Goal: Task Accomplishment & Management: Complete application form

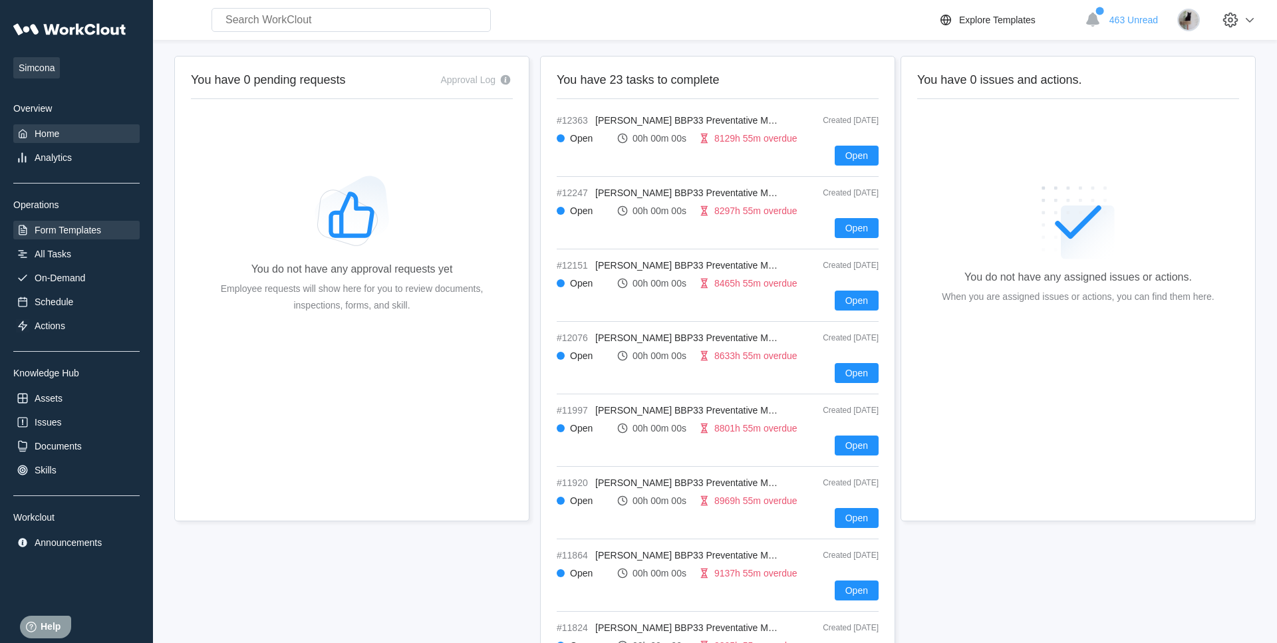
click at [60, 234] on div "Form Templates" at bounding box center [68, 230] width 67 height 11
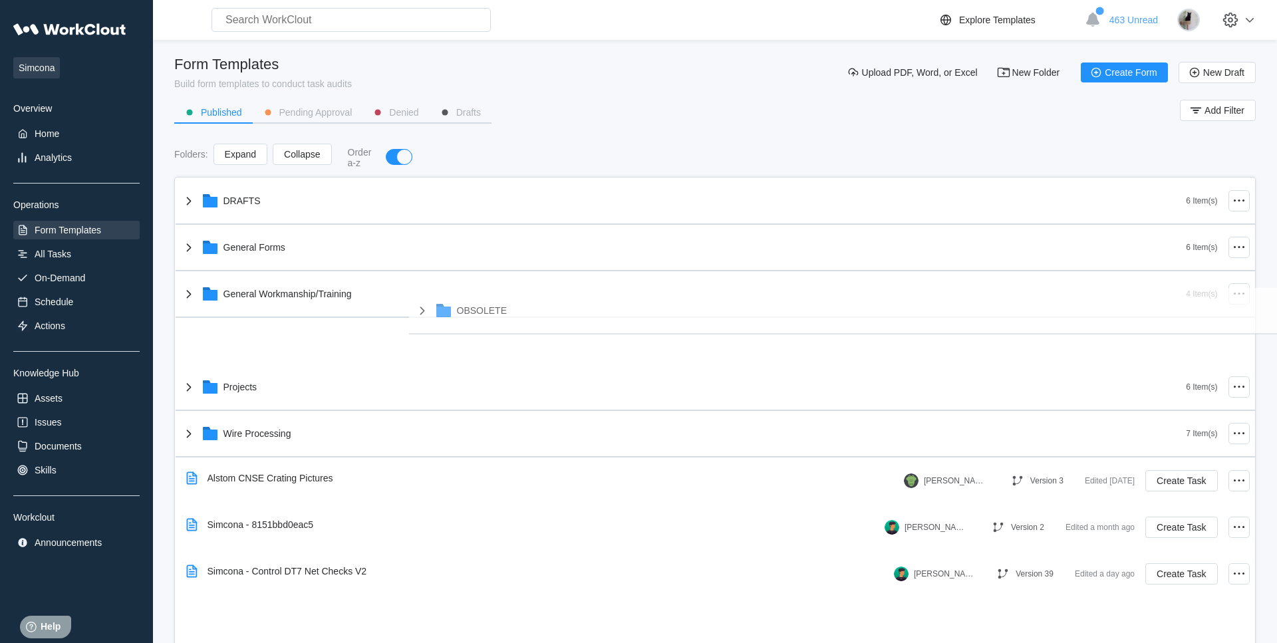
drag, startPoint x: 241, startPoint y: 350, endPoint x: 474, endPoint y: 319, distance: 235.6
click at [474, 319] on div "DRAFTS 6 Item(s) General Forms 6 Item(s) General Workmanship/Training 4 Item(s)…" at bounding box center [716, 387] width 1080 height 419
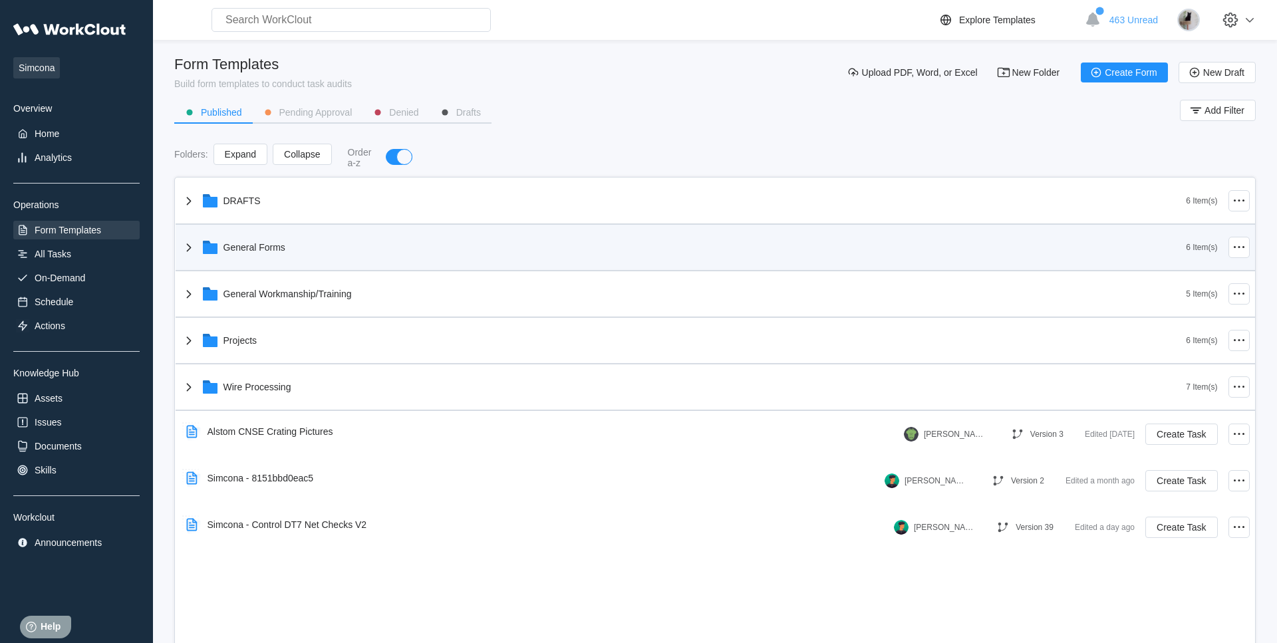
click at [277, 259] on div "General Forms" at bounding box center [684, 247] width 1006 height 35
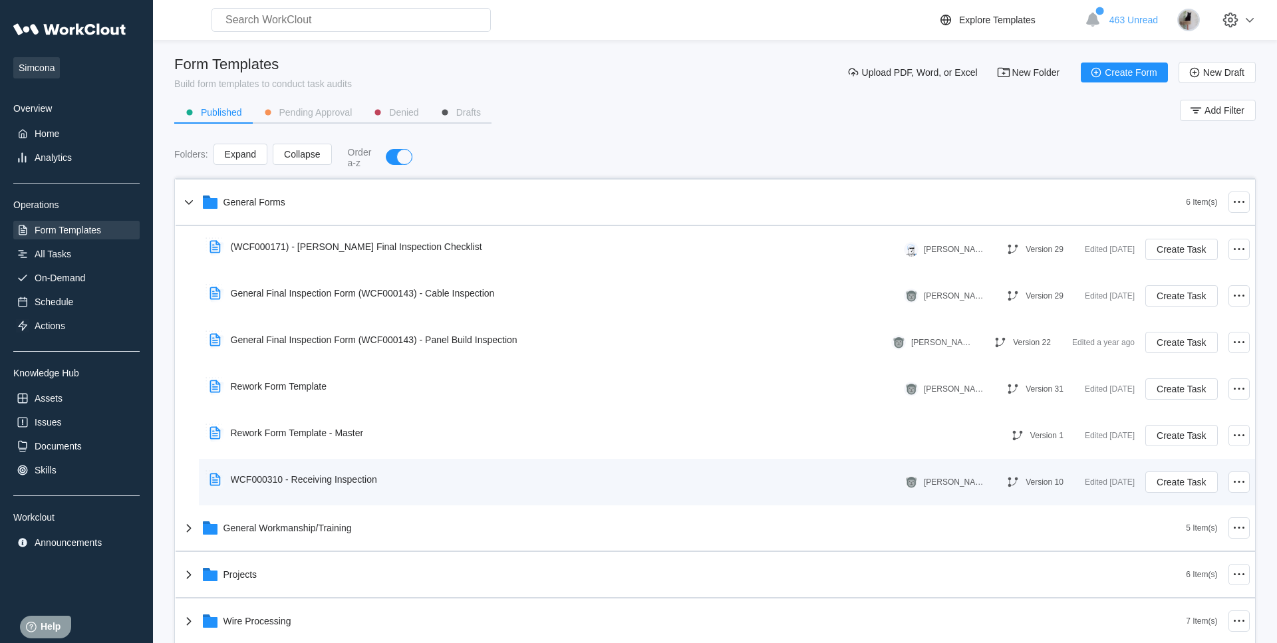
scroll to position [68, 0]
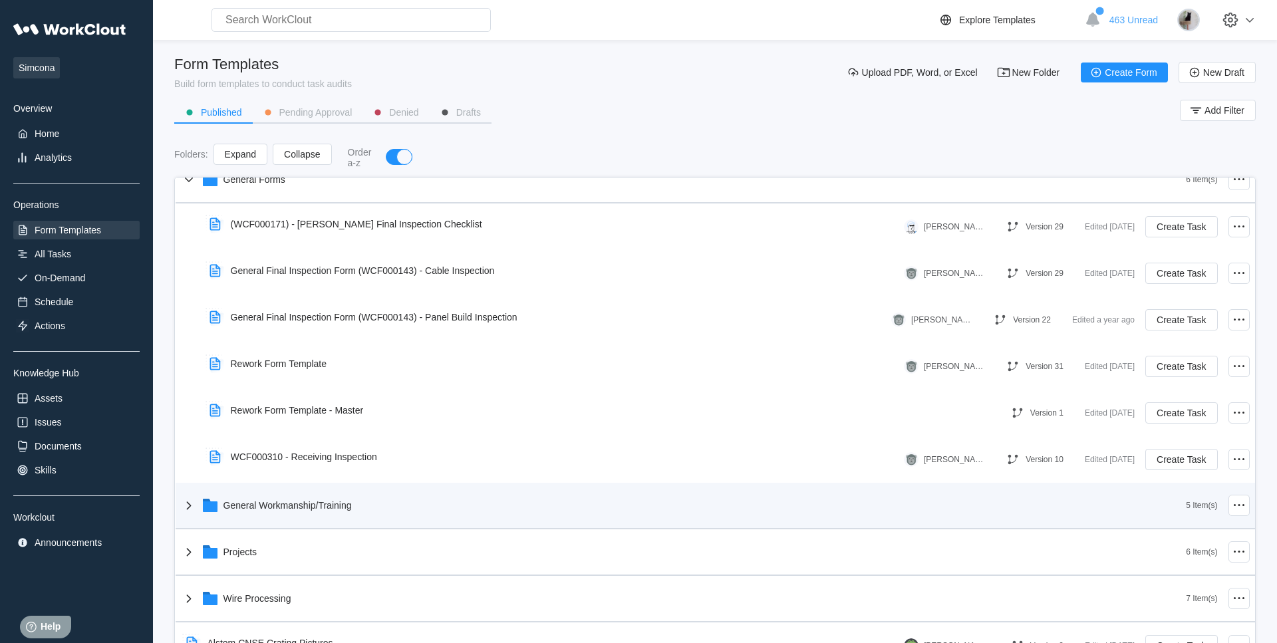
click at [271, 509] on div "General Workmanship/Training" at bounding box center [288, 505] width 128 height 11
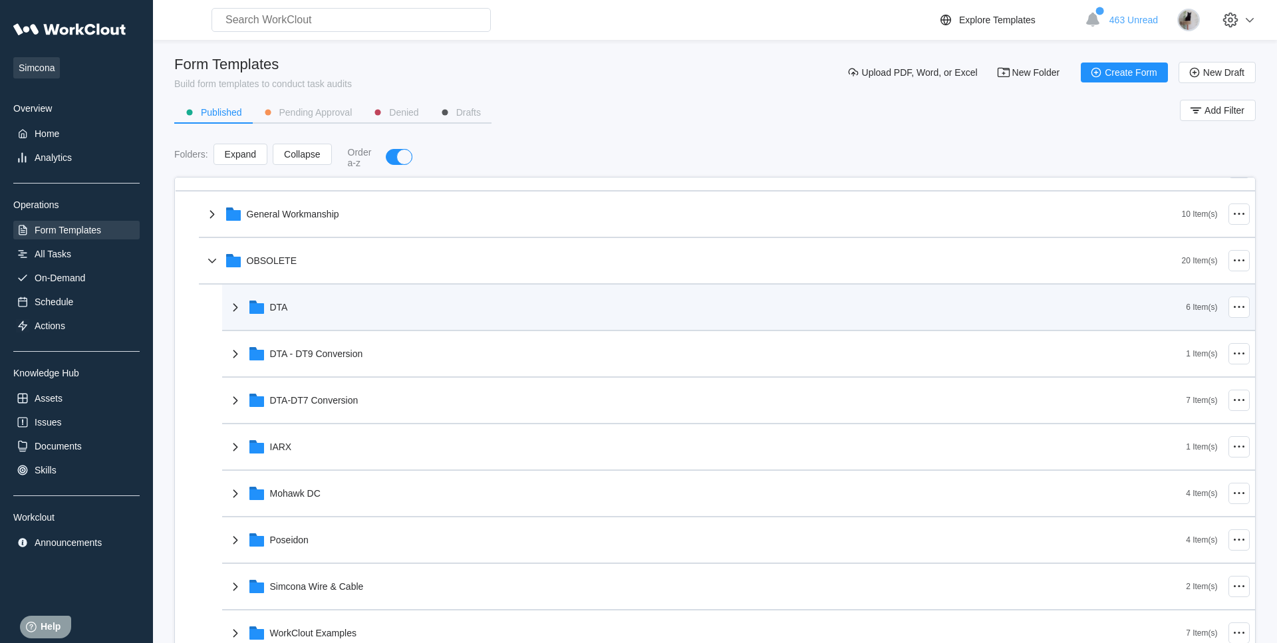
scroll to position [407, 0]
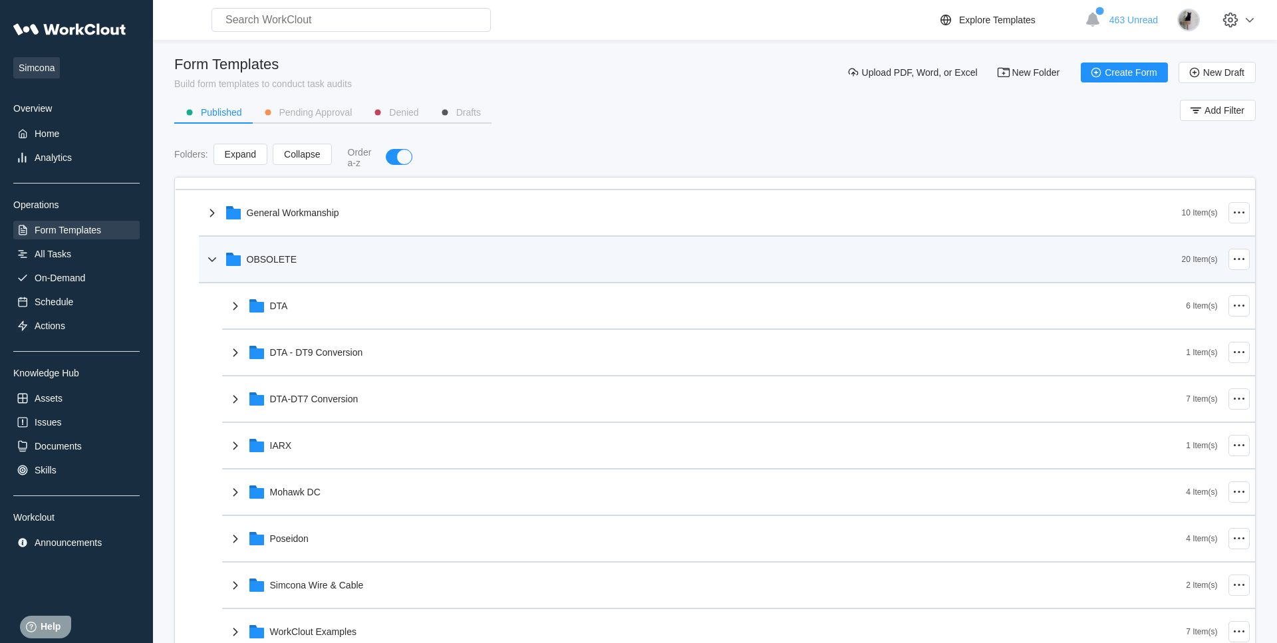
click at [283, 254] on div "OBSOLETE" at bounding box center [693, 259] width 978 height 35
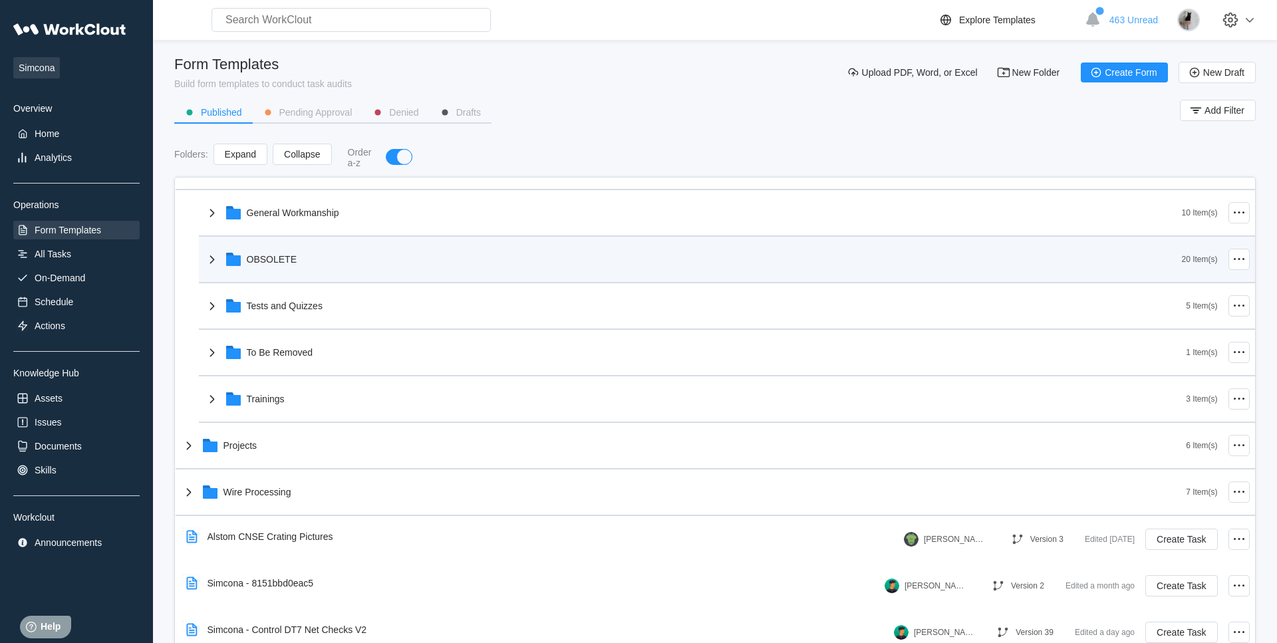
click at [283, 254] on div "OBSOLETE" at bounding box center [693, 259] width 978 height 35
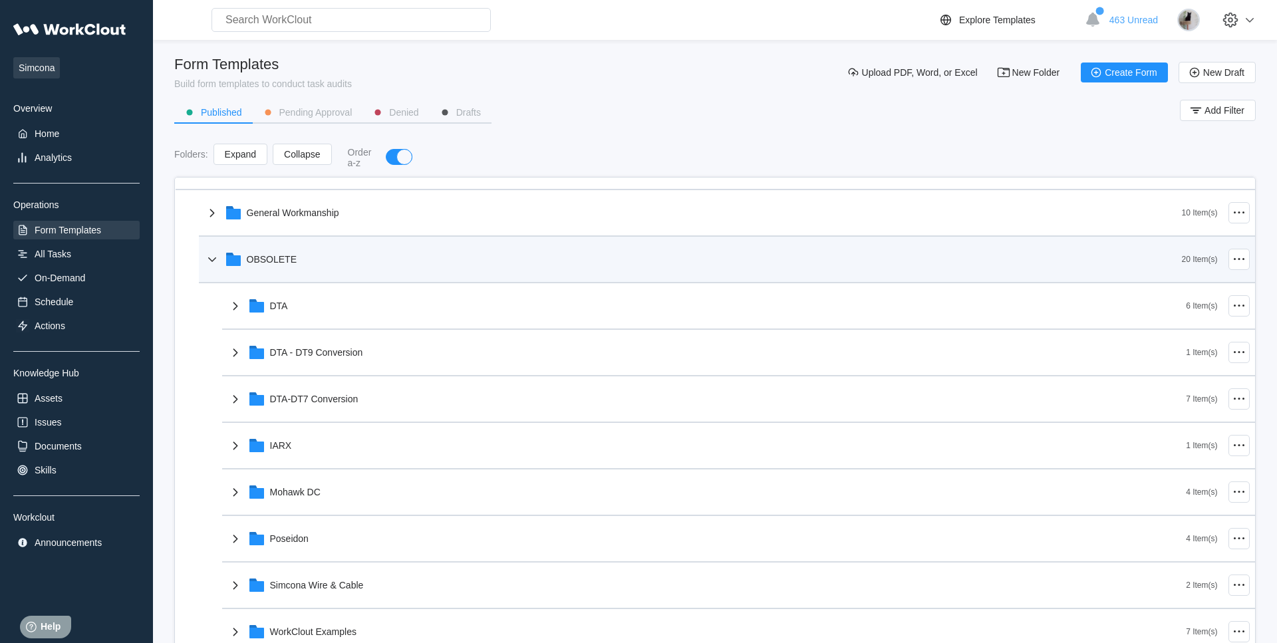
click at [283, 254] on div "OBSOLETE" at bounding box center [693, 259] width 978 height 35
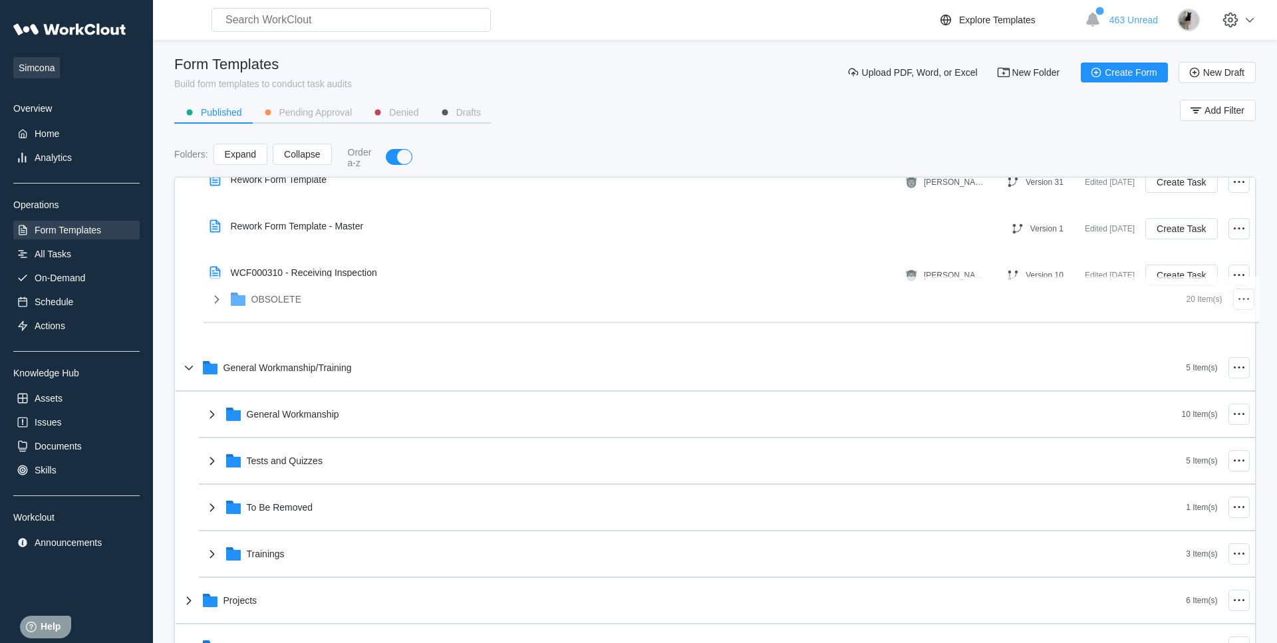
scroll to position [251, 0]
drag, startPoint x: 242, startPoint y: 400, endPoint x: 244, endPoint y: 327, distance: 73.2
click at [244, 327] on div "DRAFTS 6 Item(s) General Forms 6 Item(s) (WCF000171) - [PERSON_NAME] Final Insp…" at bounding box center [716, 369] width 1080 height 885
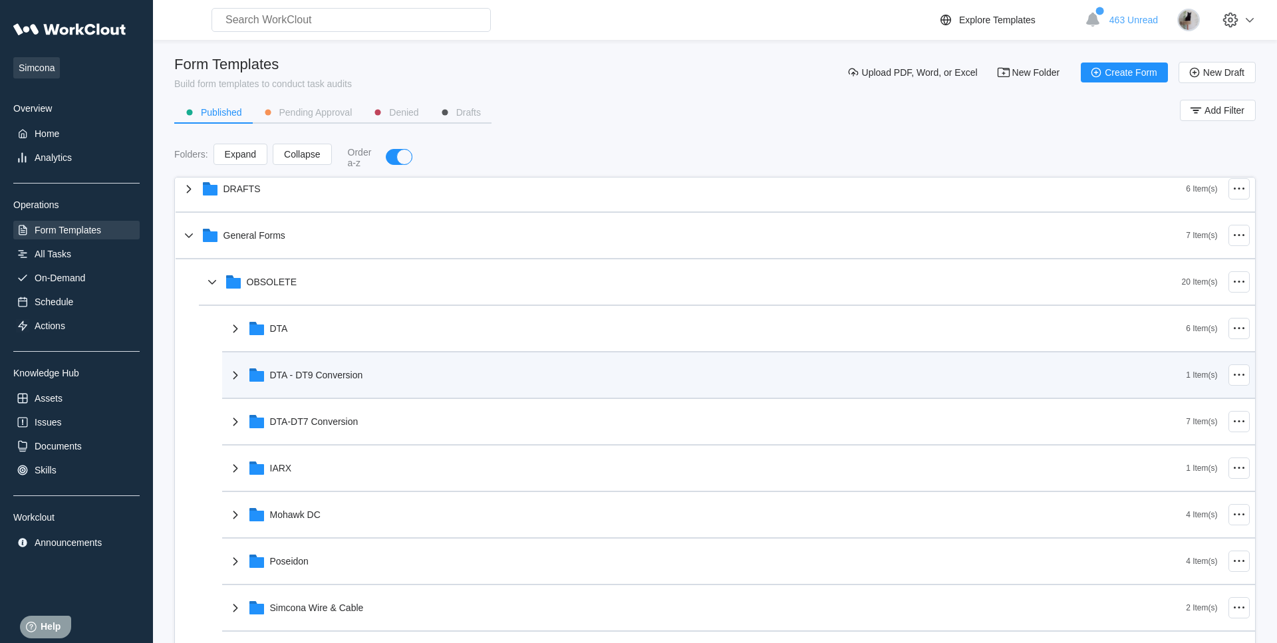
scroll to position [0, 0]
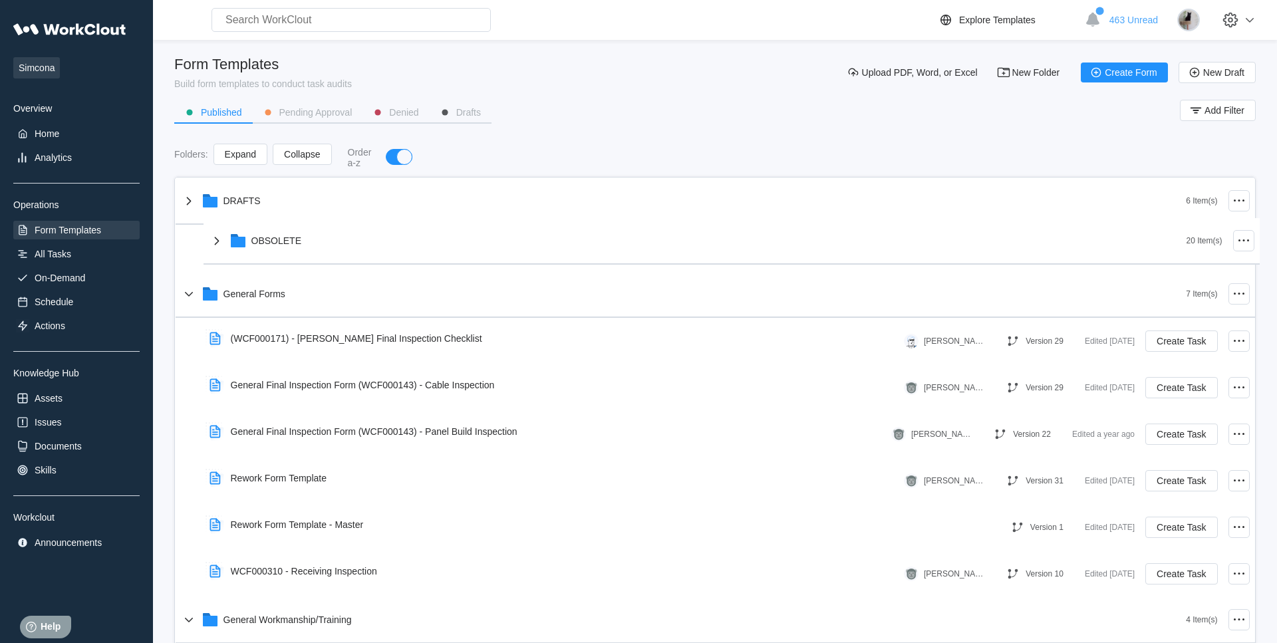
drag, startPoint x: 275, startPoint y: 287, endPoint x: 274, endPoint y: 235, distance: 51.2
click at [274, 235] on div "DRAFTS 6 Item(s) General Forms 7 Item(s) OBSOLETE 20 Item(s) (WCF000171) - [PER…" at bounding box center [716, 620] width 1080 height 885
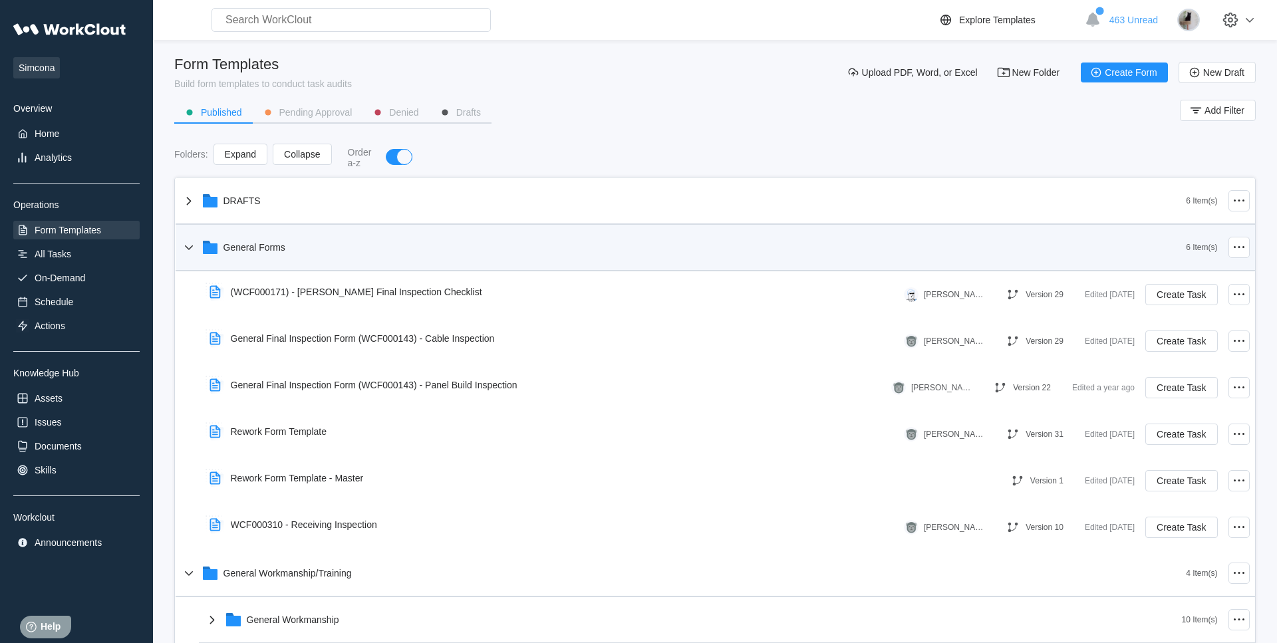
click at [183, 255] on icon at bounding box center [189, 247] width 16 height 16
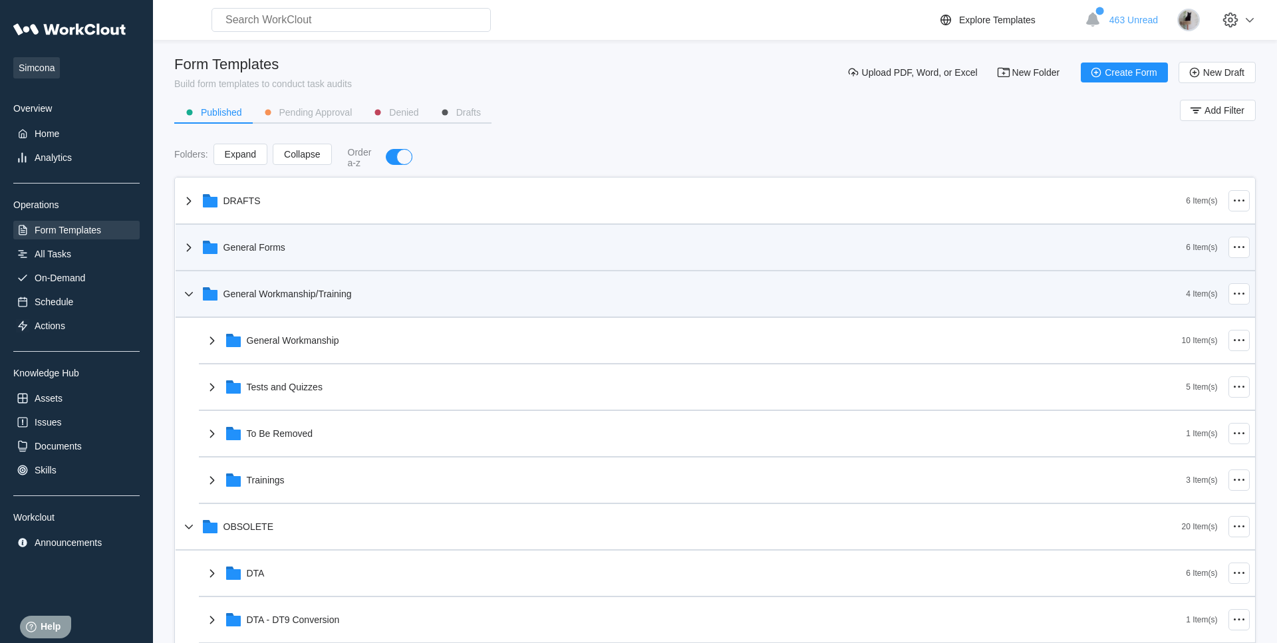
click at [192, 301] on icon at bounding box center [189, 294] width 16 height 16
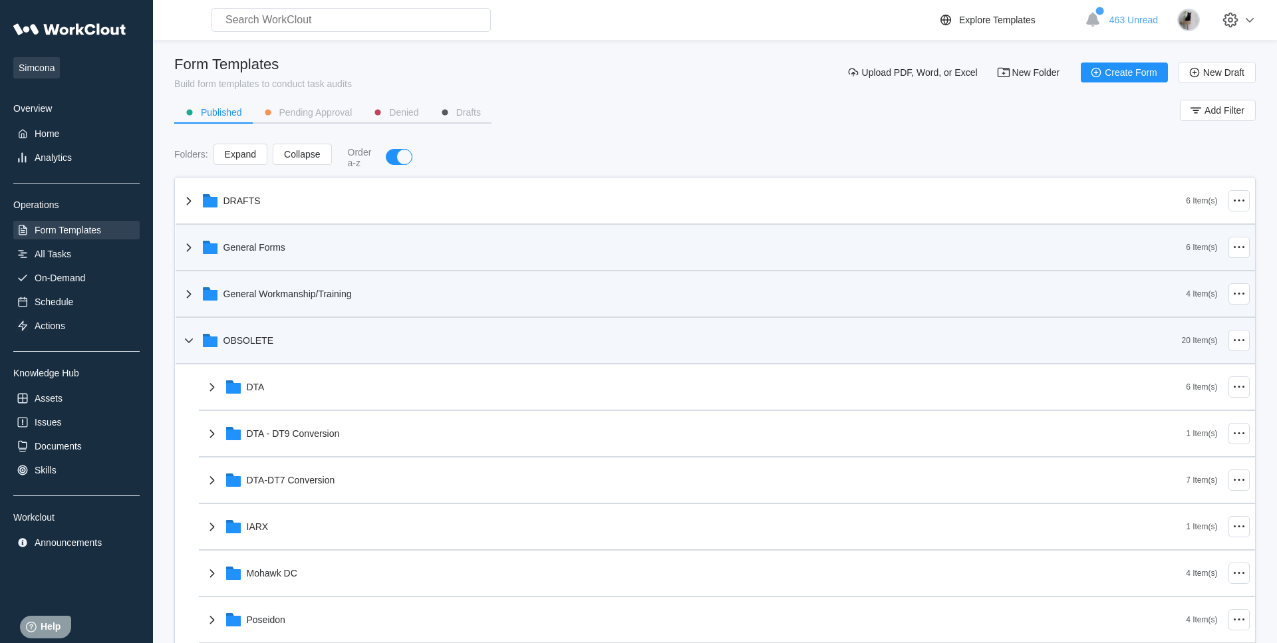
click at [185, 345] on icon at bounding box center [189, 341] width 16 height 16
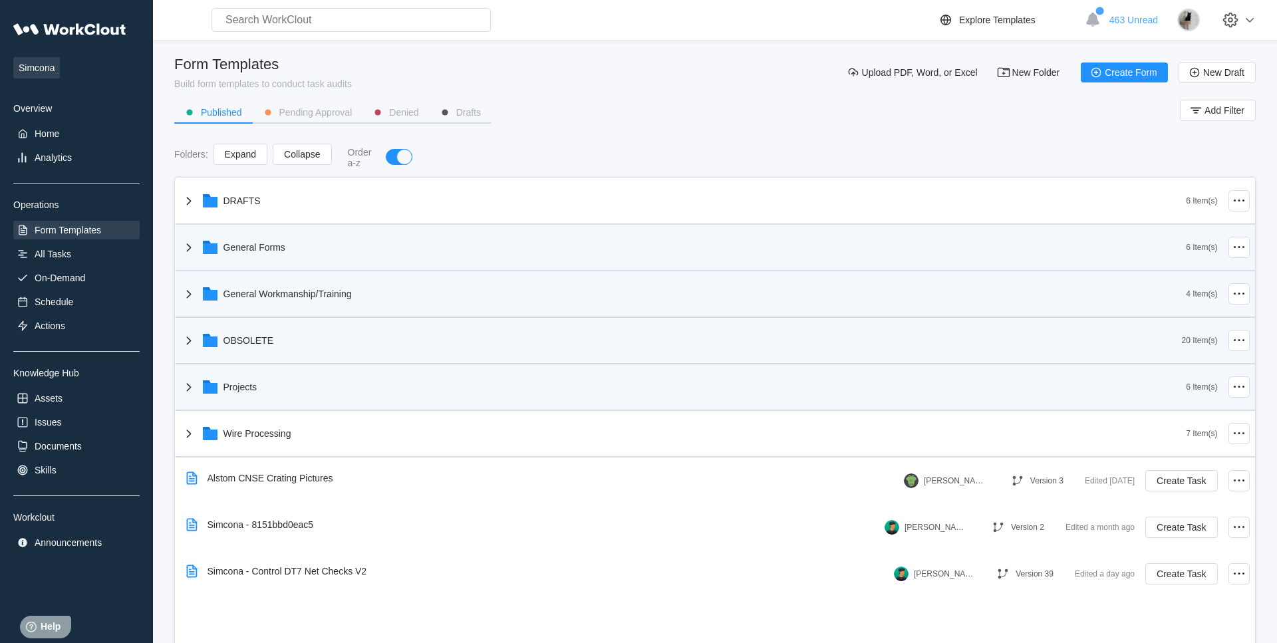
click at [196, 382] on icon at bounding box center [189, 387] width 16 height 16
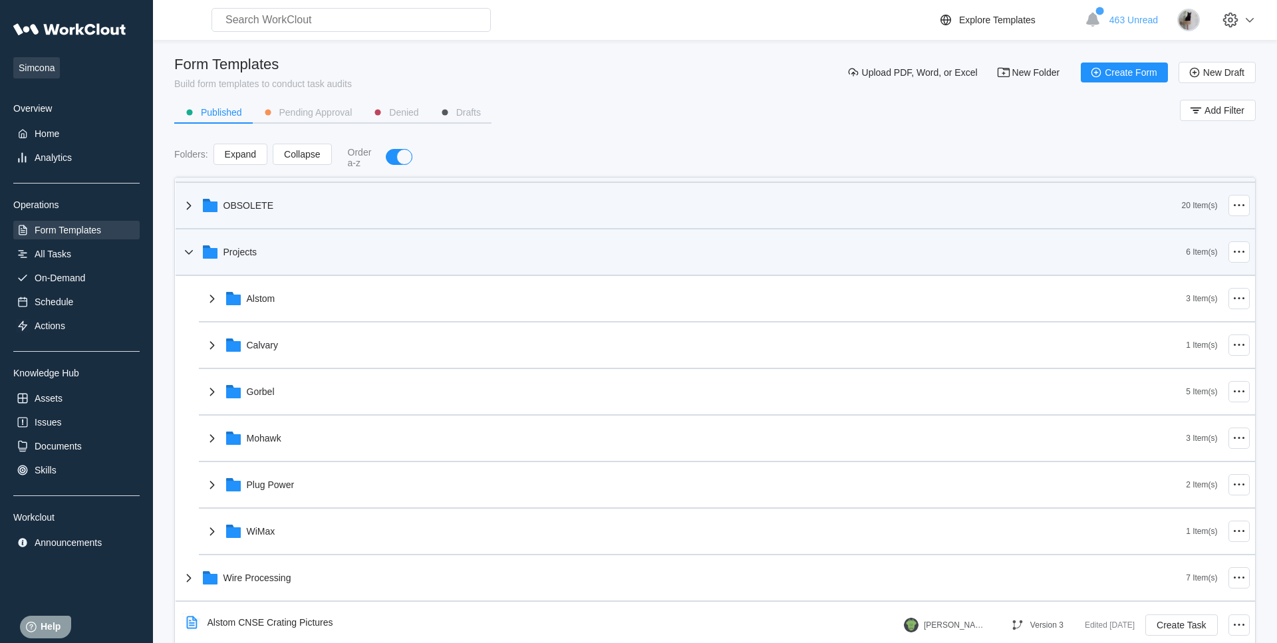
scroll to position [204, 0]
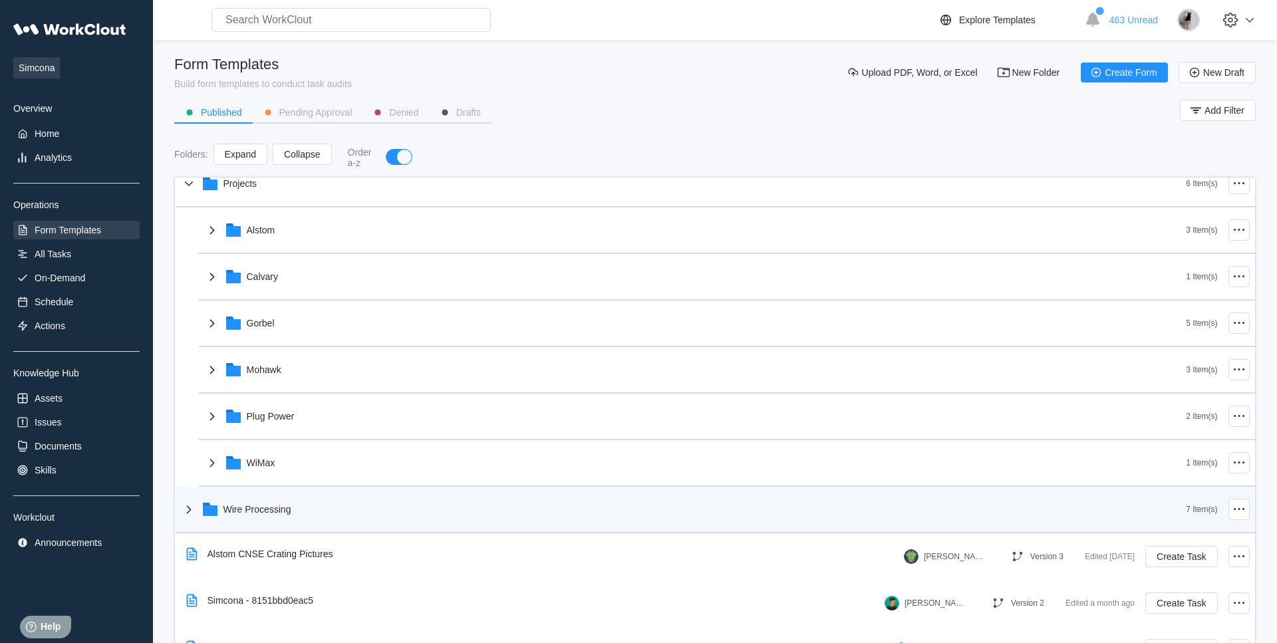
click at [301, 513] on div "Wire Processing" at bounding box center [684, 509] width 1006 height 35
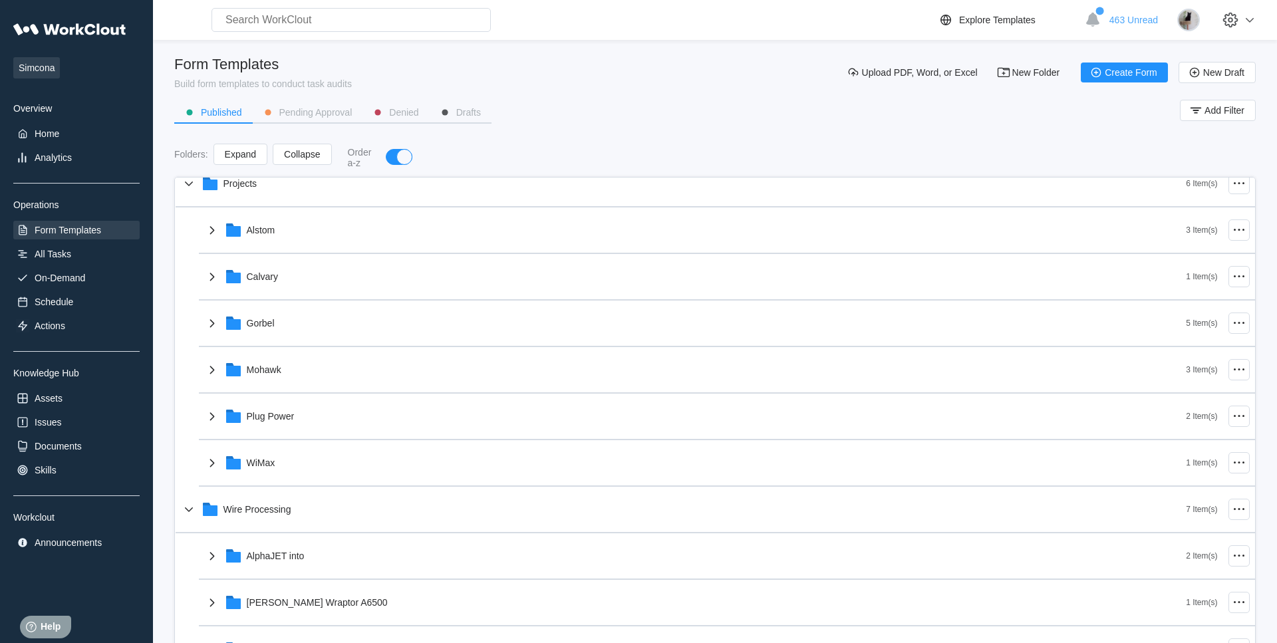
scroll to position [0, 0]
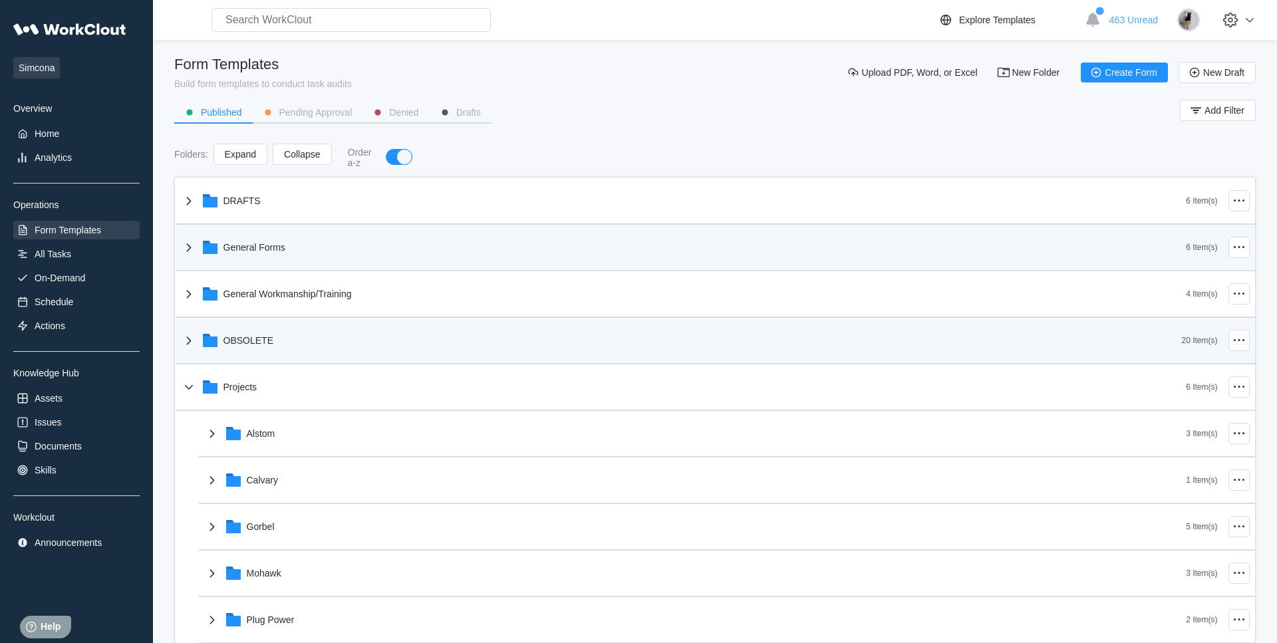
click at [309, 349] on div "OBSOLETE" at bounding box center [681, 340] width 1001 height 35
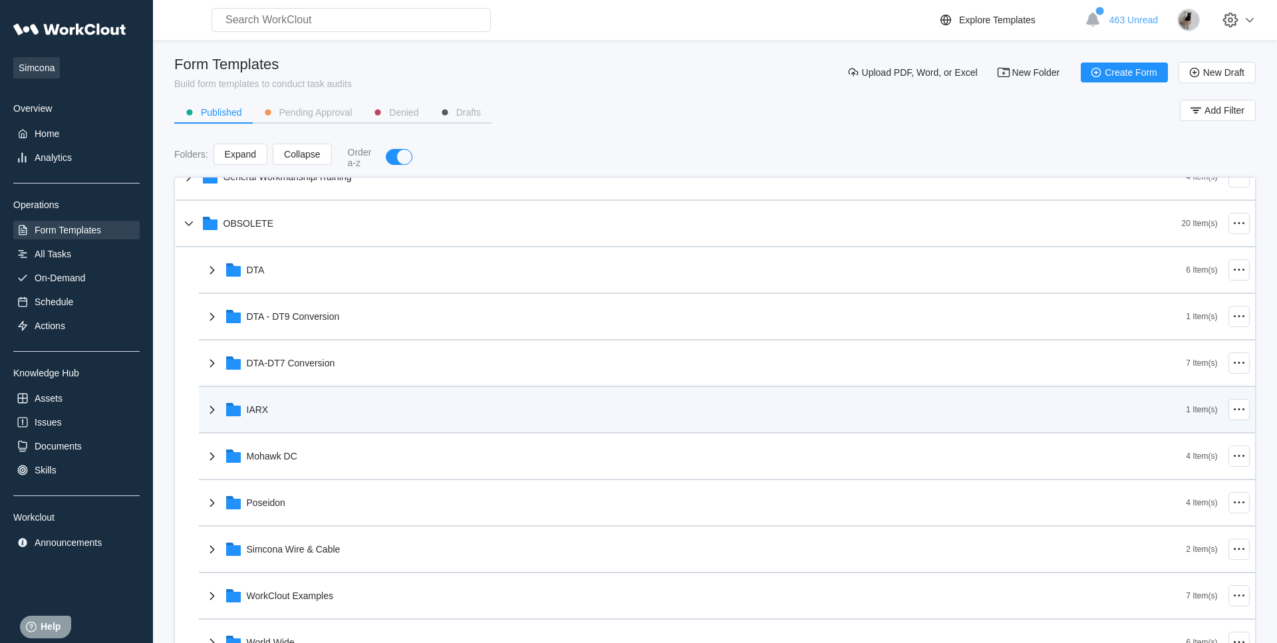
scroll to position [136, 0]
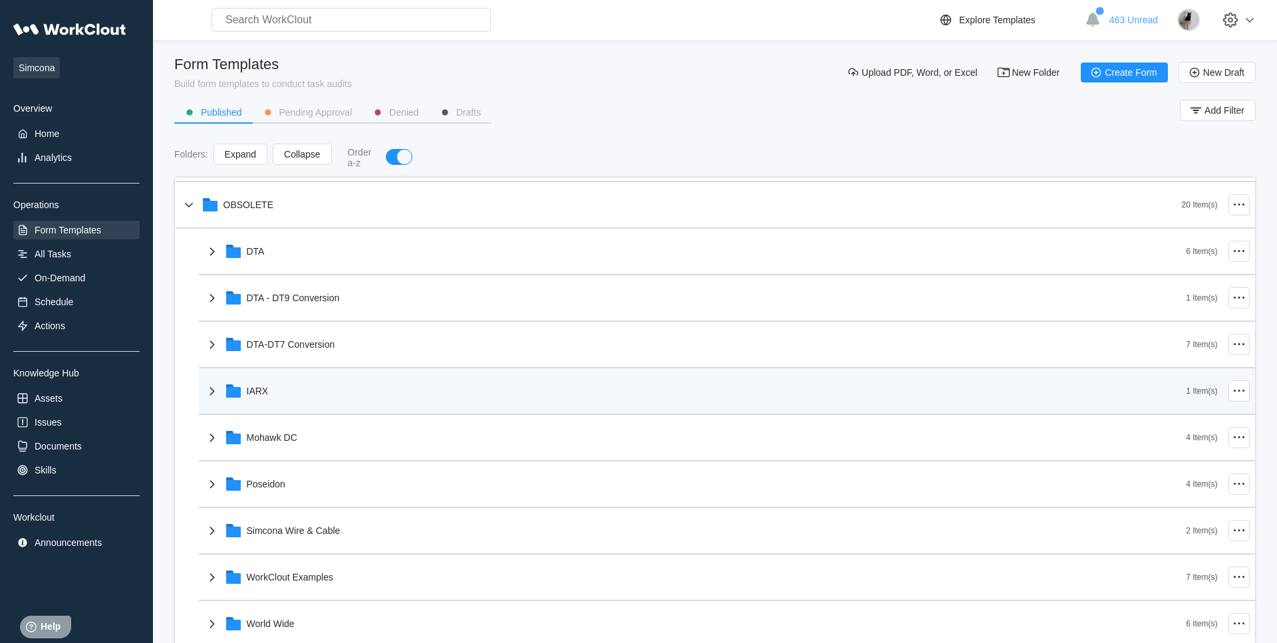
click at [316, 394] on div "IARX" at bounding box center [695, 391] width 983 height 35
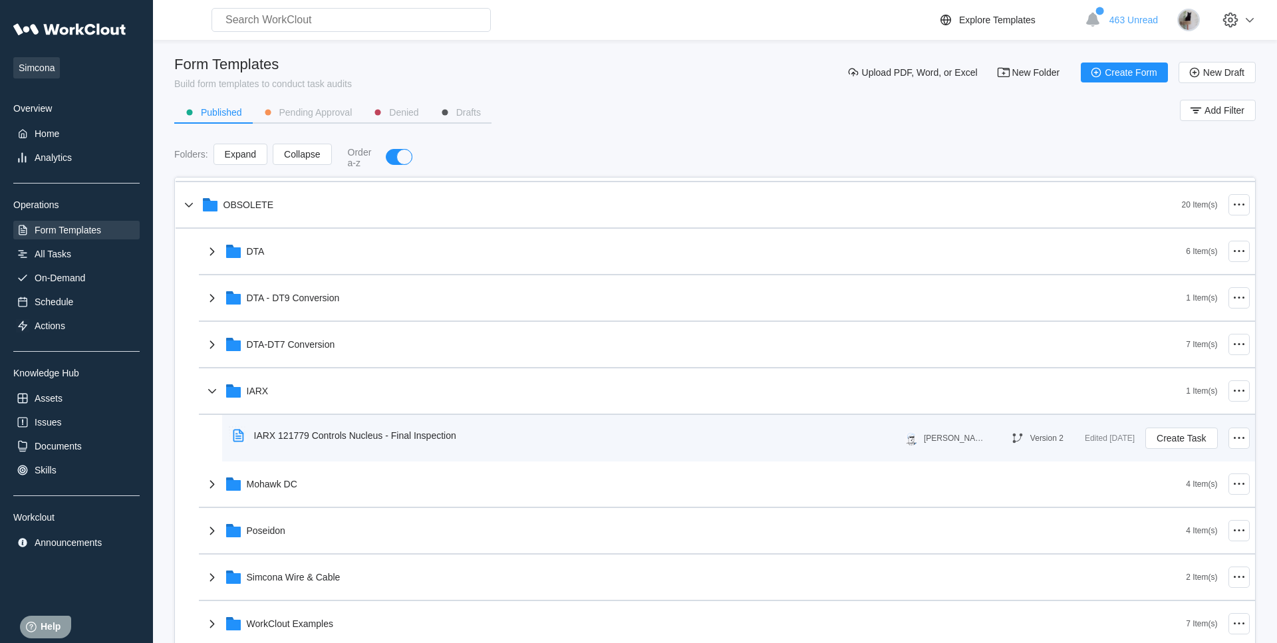
click at [402, 441] on div "IARX 121779 Controls Nucleus - Final Inspection" at bounding box center [355, 435] width 202 height 11
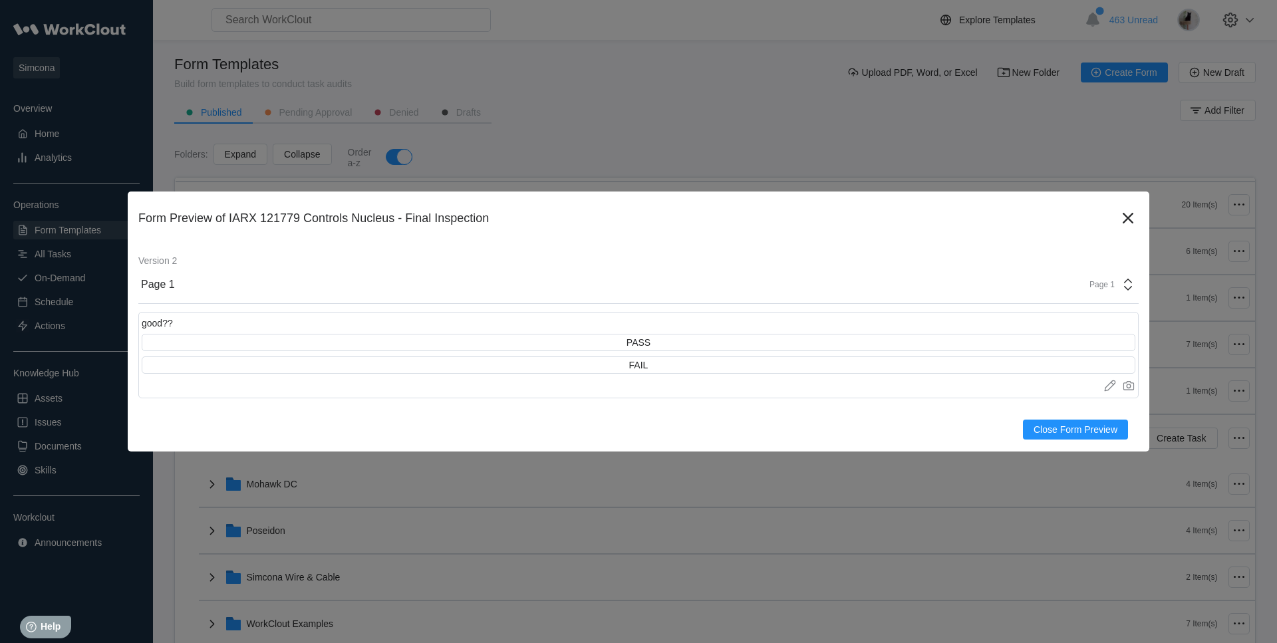
click at [637, 357] on div "PASS FAIL" at bounding box center [639, 354] width 994 height 40
click at [641, 379] on div "good?? PASS FAIL Upload images or videos to this field Drag and Drop or Upload …" at bounding box center [638, 355] width 1001 height 86
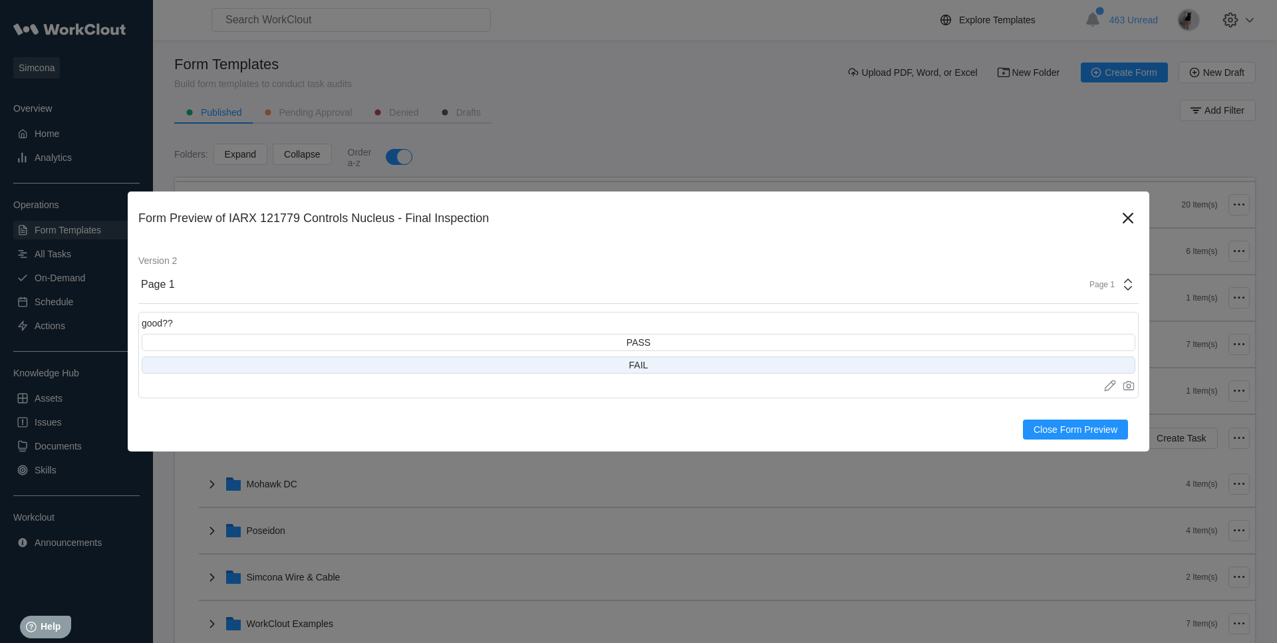
click at [654, 361] on div "FAIL" at bounding box center [639, 365] width 994 height 17
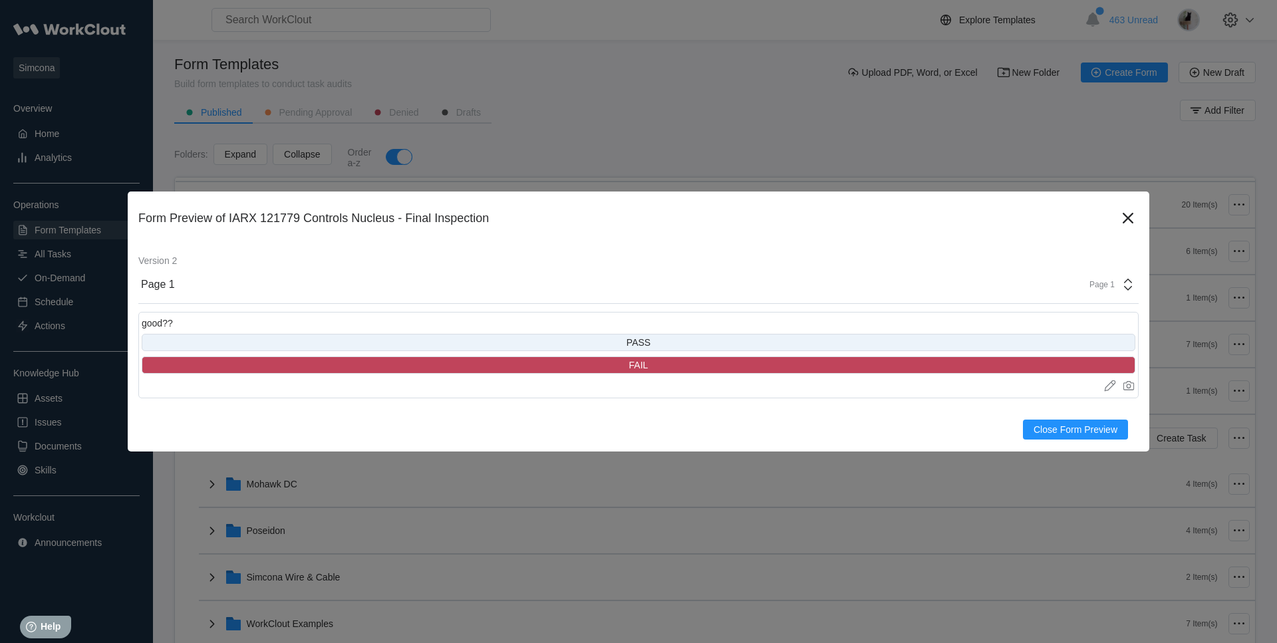
click at [647, 336] on div "PASS" at bounding box center [639, 342] width 994 height 17
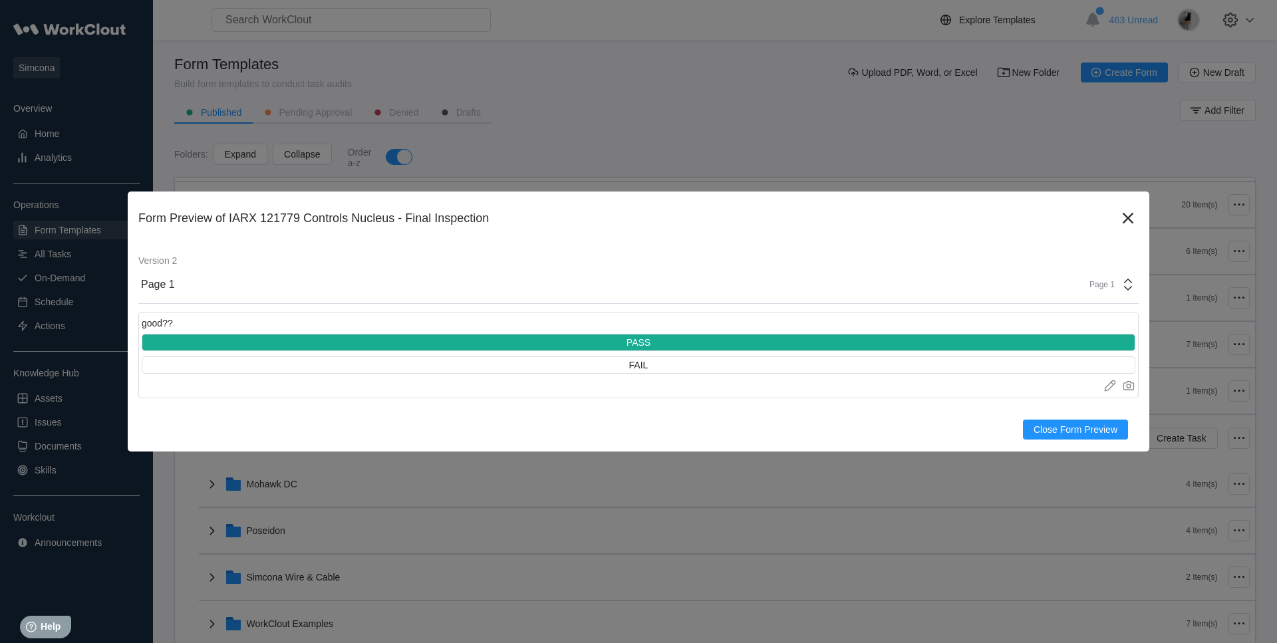
click at [625, 376] on div "good?? PASS FAIL Upload images or videos to this field Drag and Drop or Upload …" at bounding box center [638, 355] width 1001 height 86
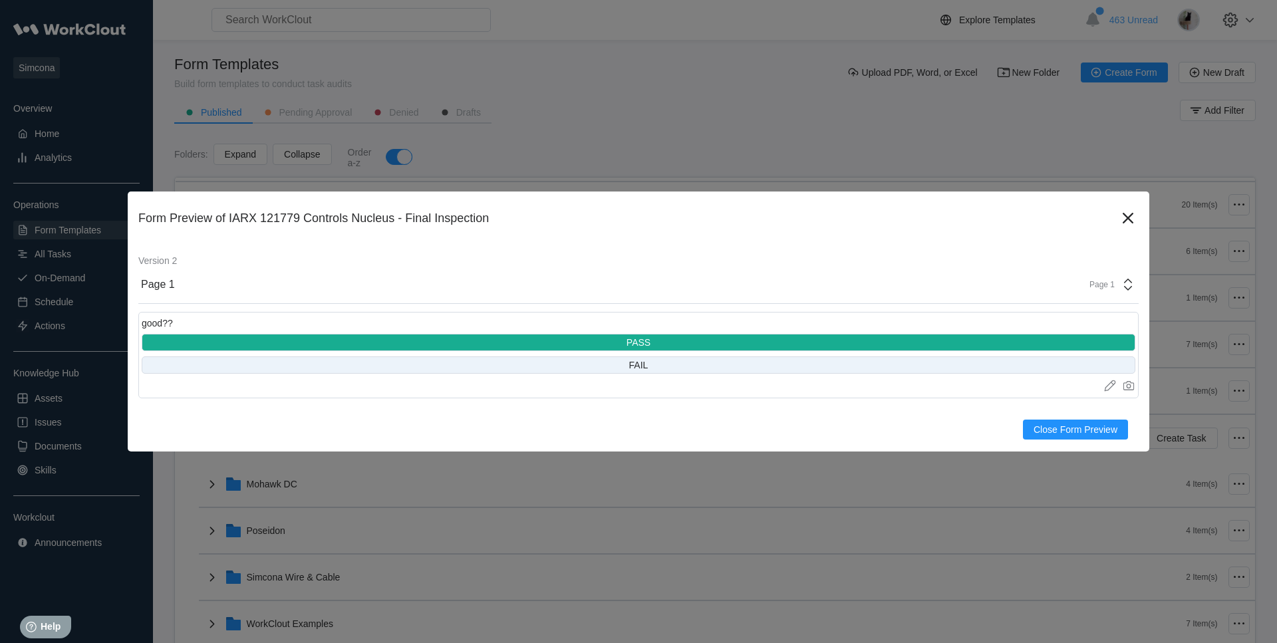
click at [628, 369] on div "FAIL" at bounding box center [639, 365] width 994 height 17
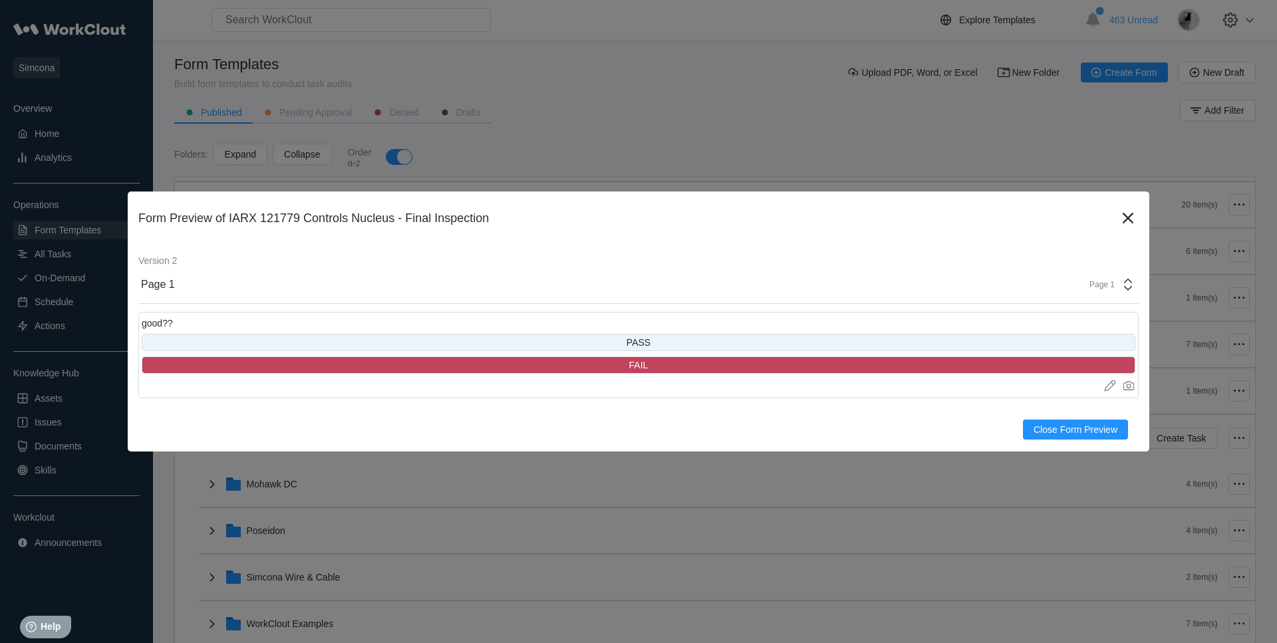
click at [623, 345] on div "PASS" at bounding box center [639, 342] width 994 height 17
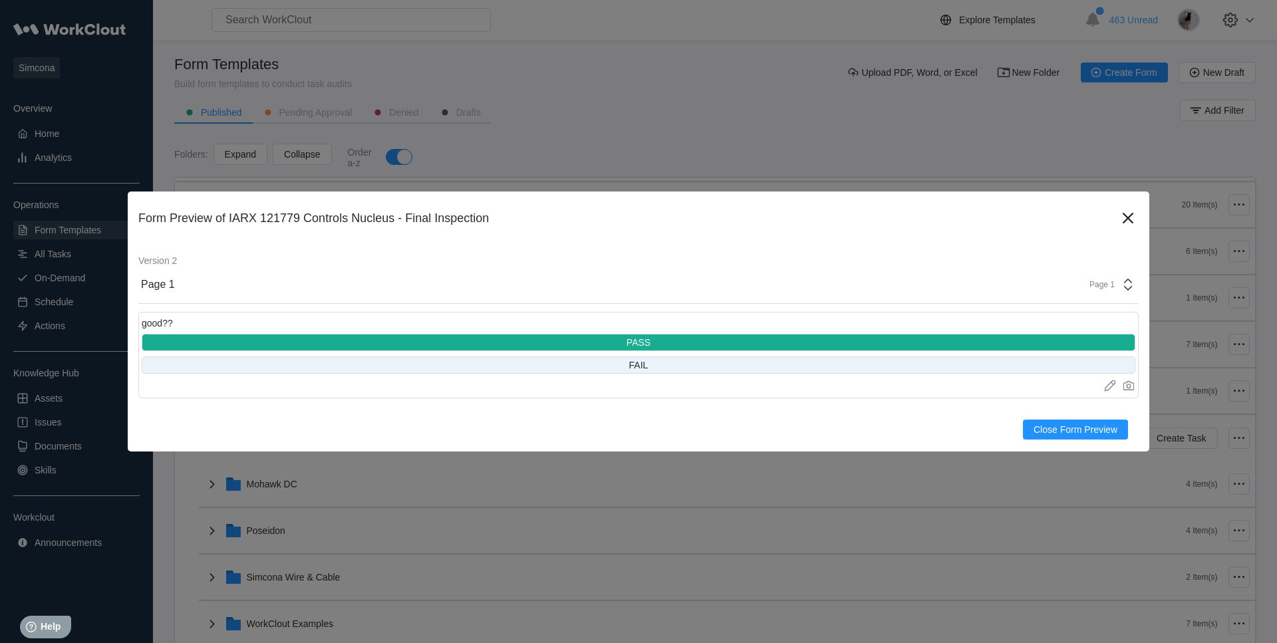
click at [605, 363] on div "FAIL" at bounding box center [639, 365] width 994 height 17
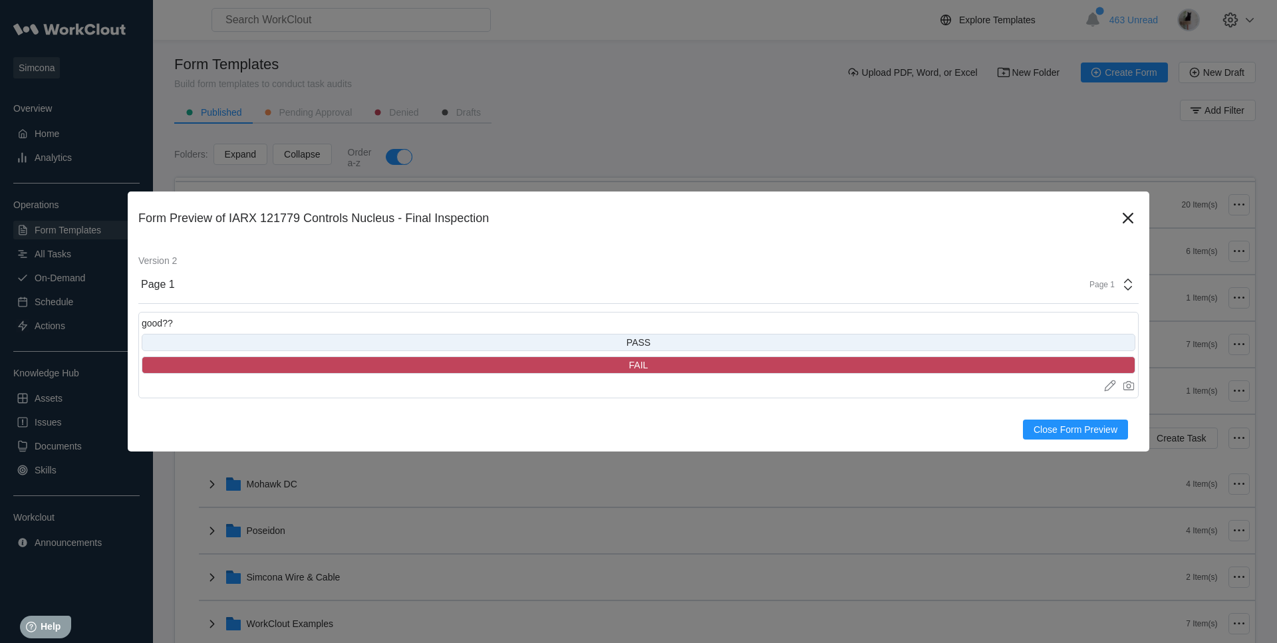
click at [609, 346] on div "PASS" at bounding box center [639, 342] width 994 height 17
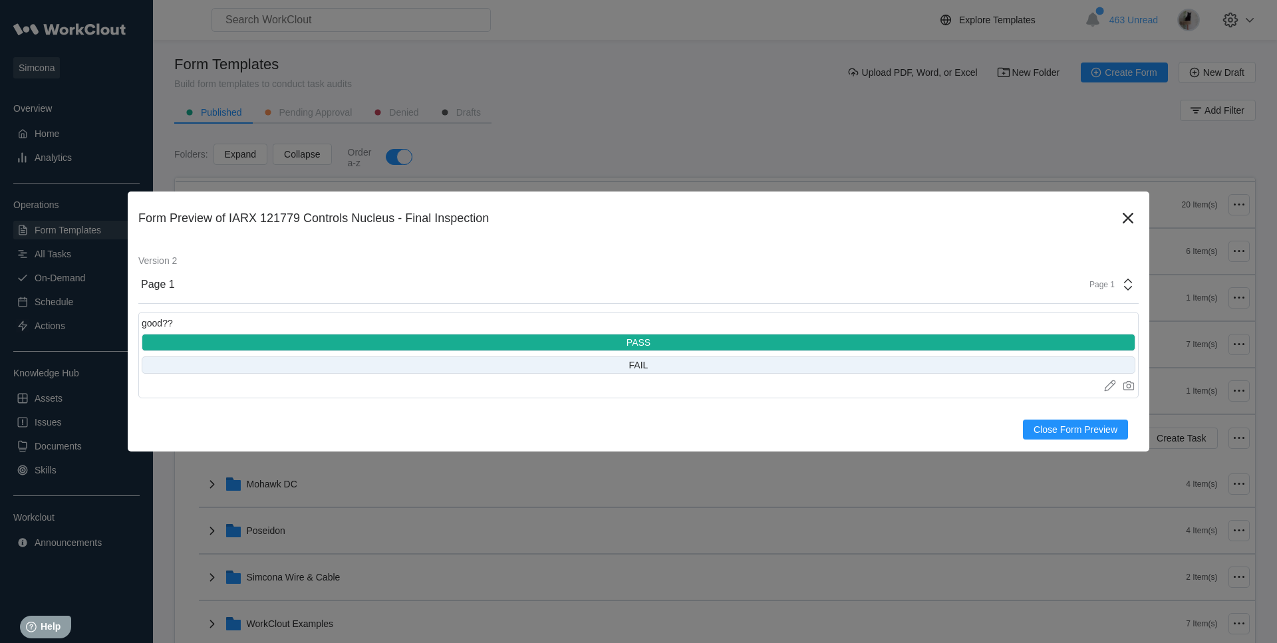
click at [602, 366] on div "FAIL" at bounding box center [639, 365] width 994 height 17
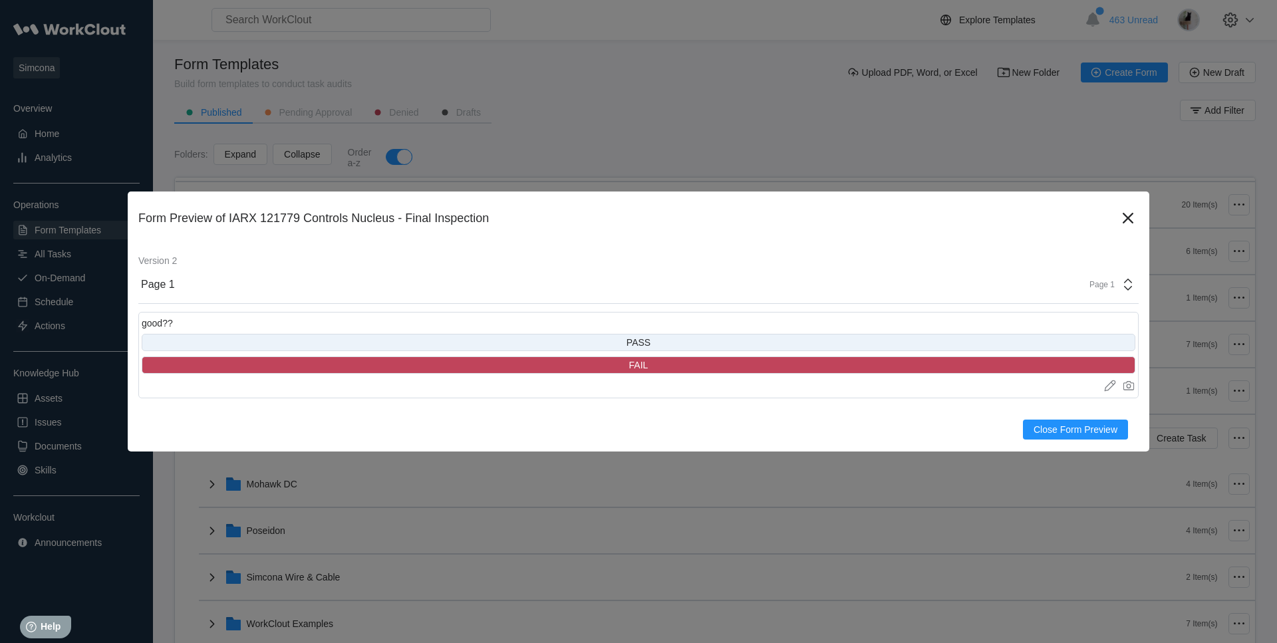
click at [613, 347] on div "PASS" at bounding box center [639, 342] width 994 height 17
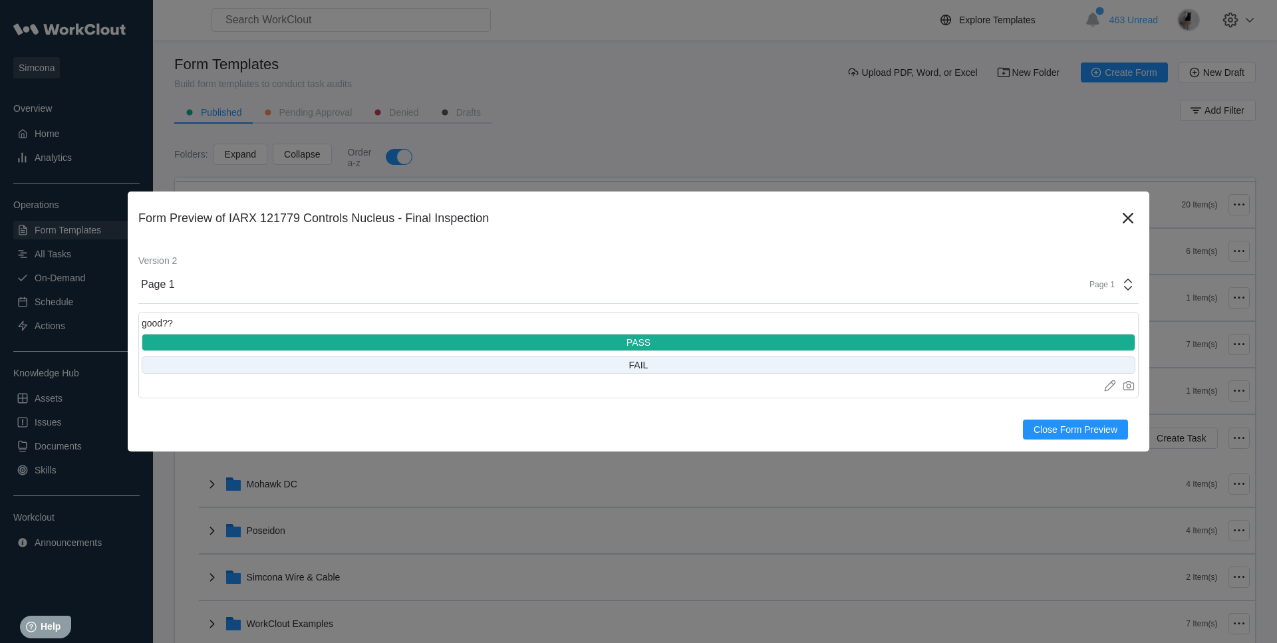
click at [622, 370] on div "FAIL" at bounding box center [639, 365] width 994 height 17
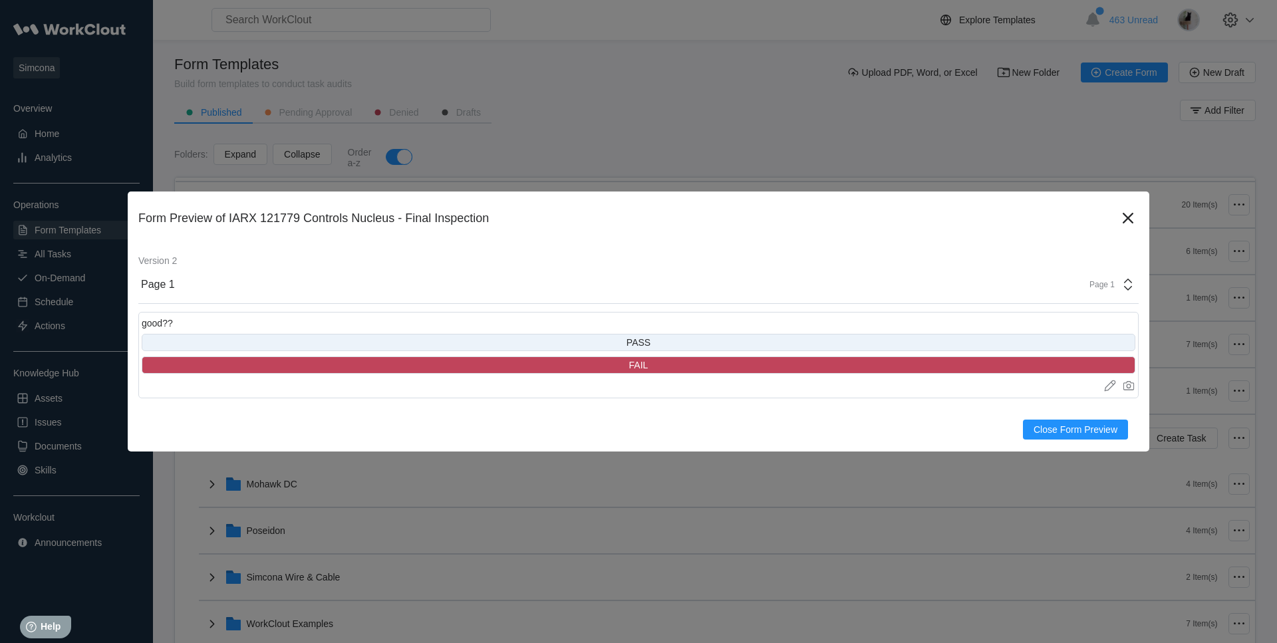
click at [633, 351] on div "PASS" at bounding box center [639, 342] width 994 height 17
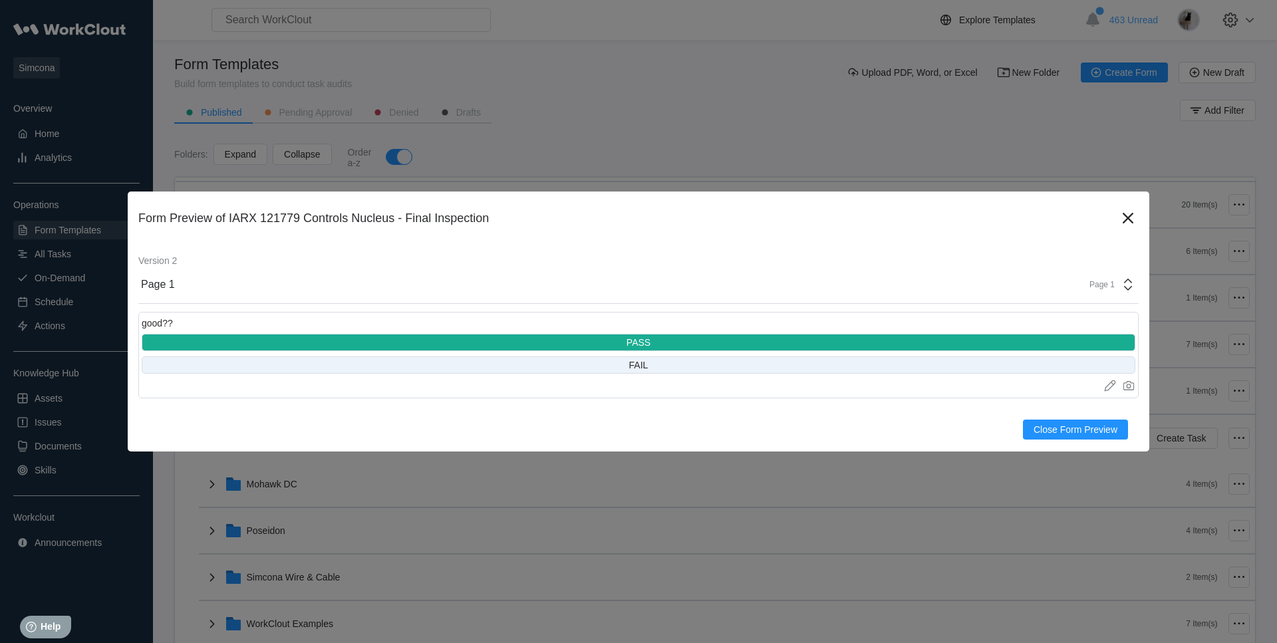
click at [633, 359] on div "FAIL" at bounding box center [639, 365] width 994 height 17
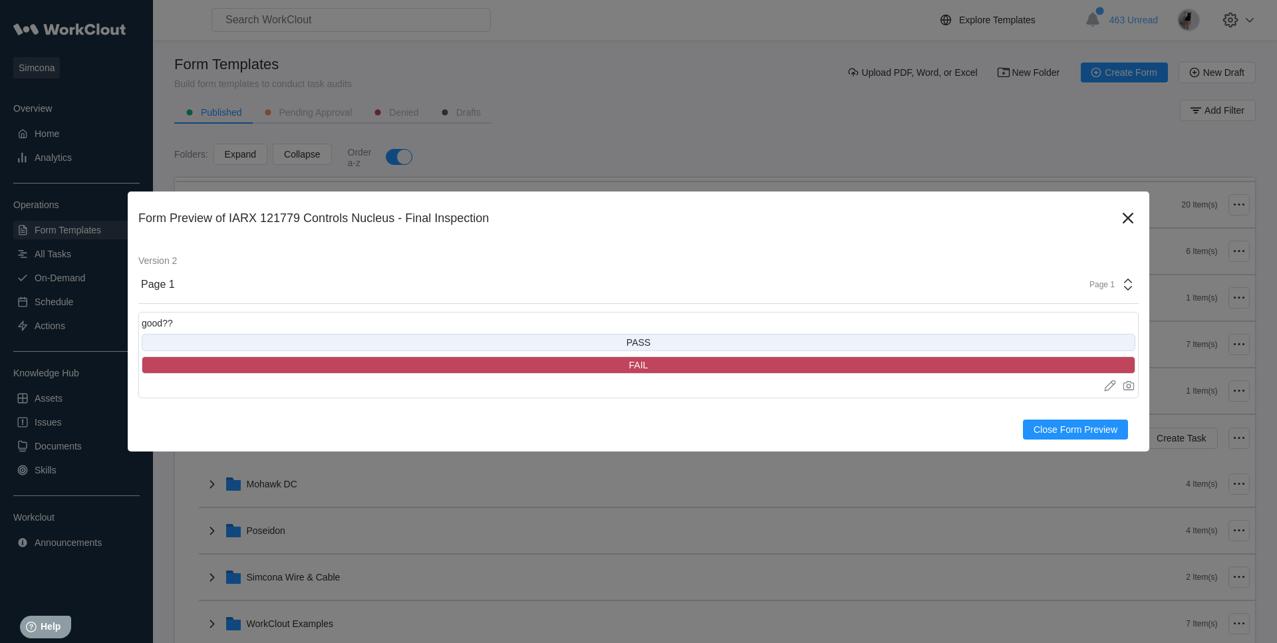
click at [639, 345] on div "PASS" at bounding box center [639, 342] width 24 height 11
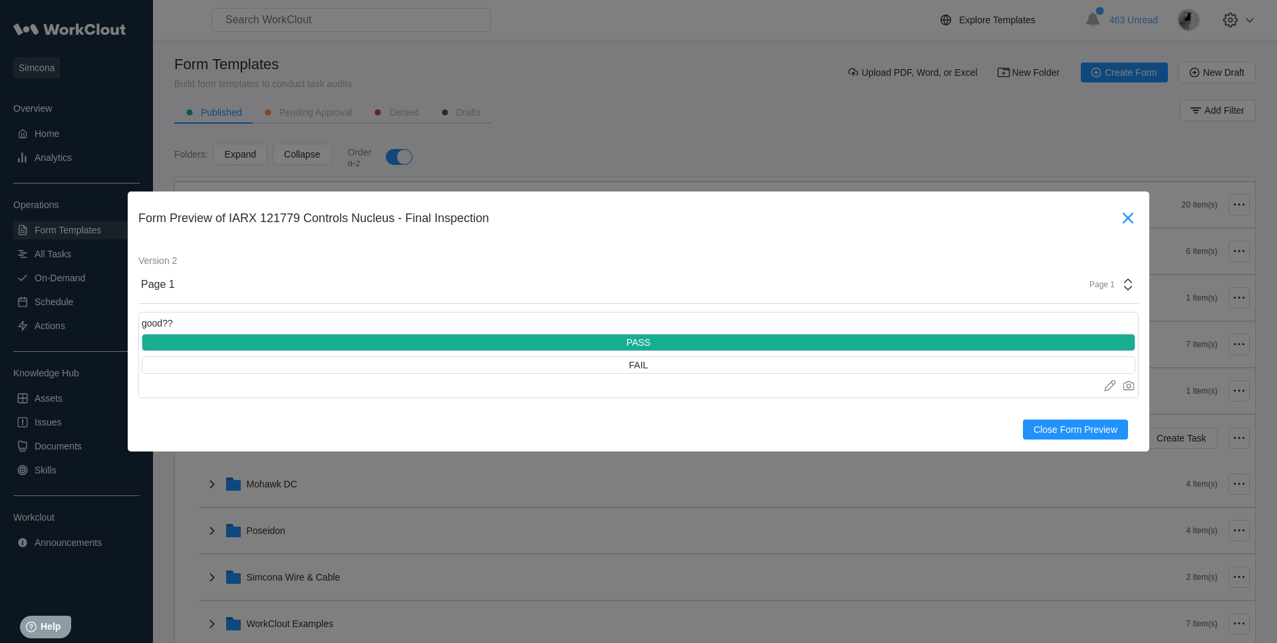
click at [1123, 218] on icon at bounding box center [1128, 218] width 21 height 21
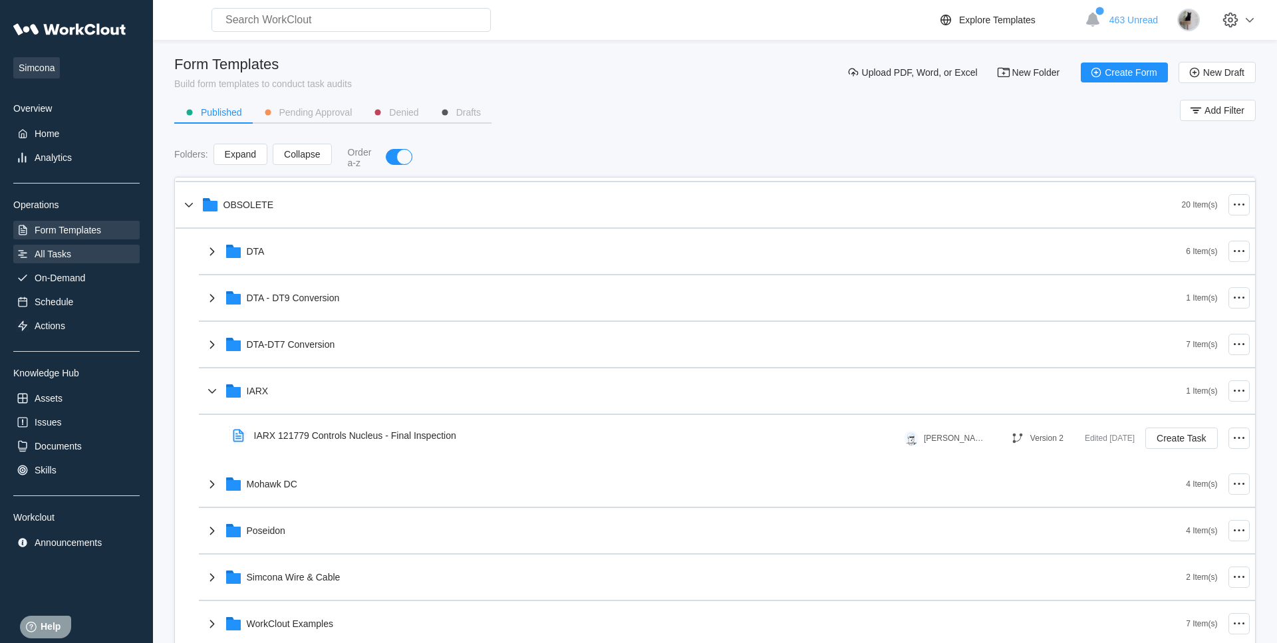
click at [59, 253] on div "All Tasks" at bounding box center [53, 254] width 37 height 11
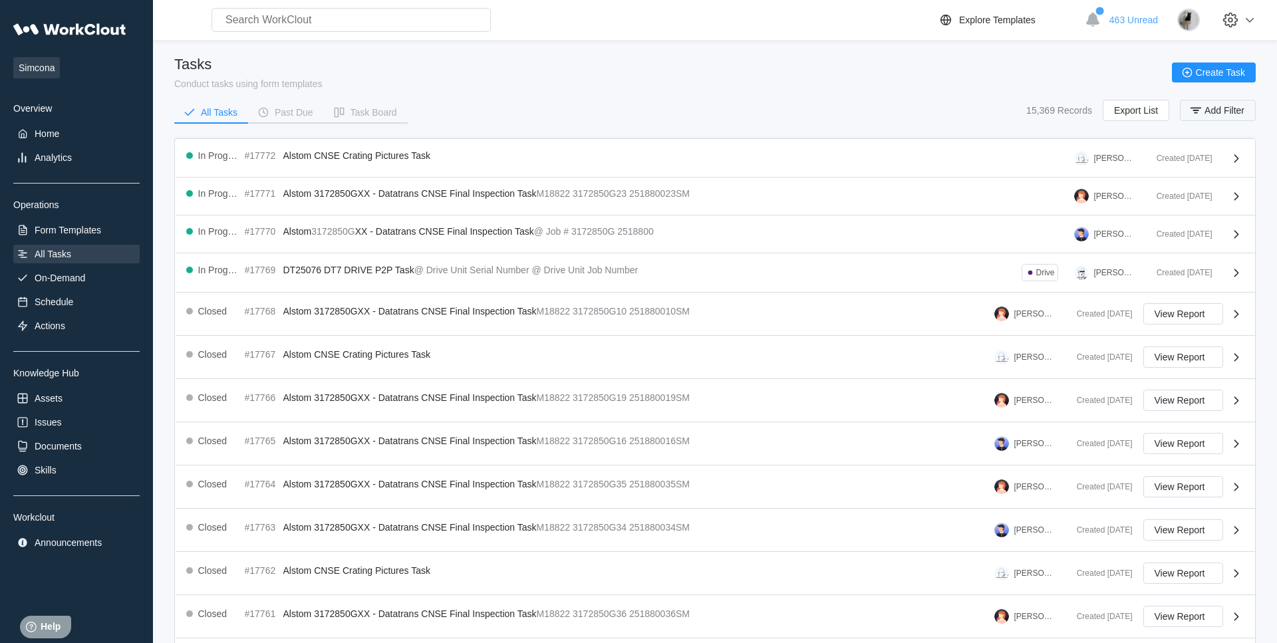
click at [1236, 115] on span "Add Filter" at bounding box center [1225, 110] width 40 height 9
click at [999, 161] on input "text" at bounding box center [1104, 165] width 285 height 27
type input "IARX"
click at [1205, 201] on span "Apply Filter" at bounding box center [1213, 198] width 47 height 9
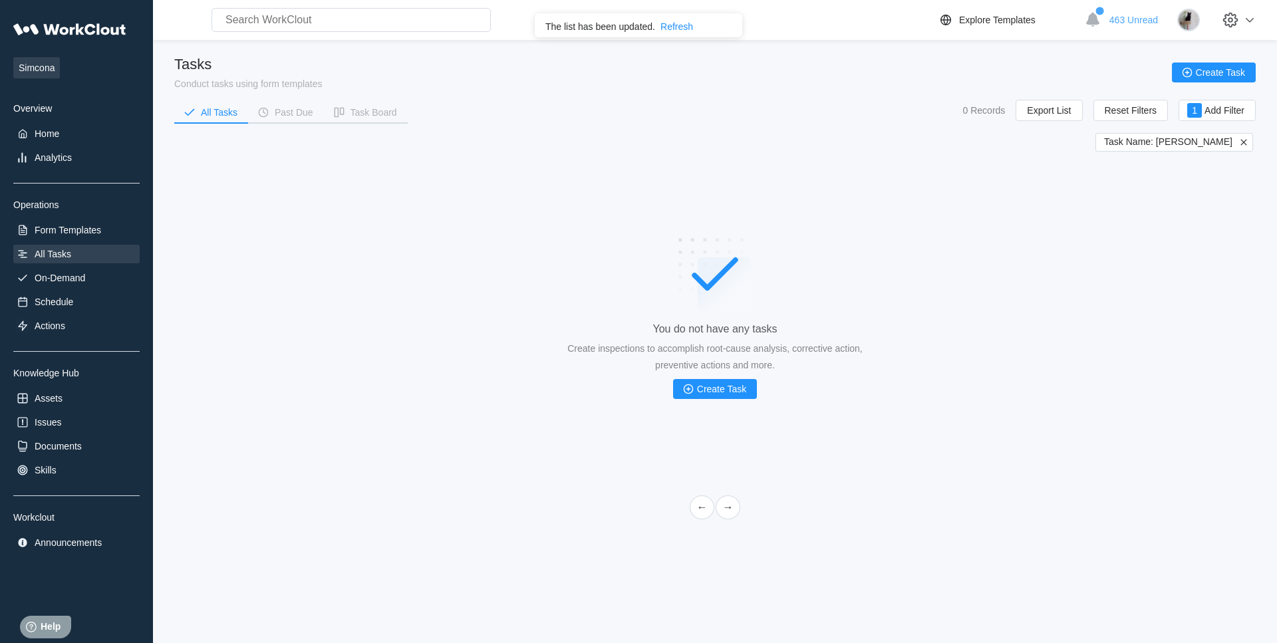
click at [551, 250] on div "You do not have any tasks Create inspections to accomplish root-cause analysis,…" at bounding box center [715, 318] width 1082 height 333
